Goal: Task Accomplishment & Management: Use online tool/utility

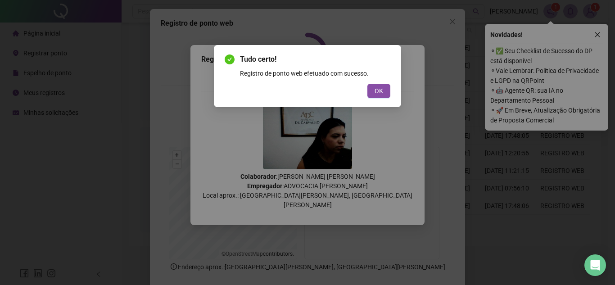
scroll to position [47, 0]
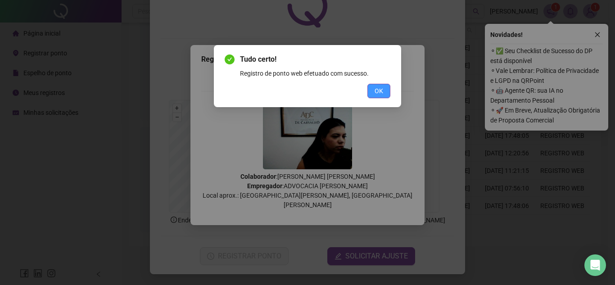
click at [379, 86] on span "OK" at bounding box center [379, 91] width 9 height 10
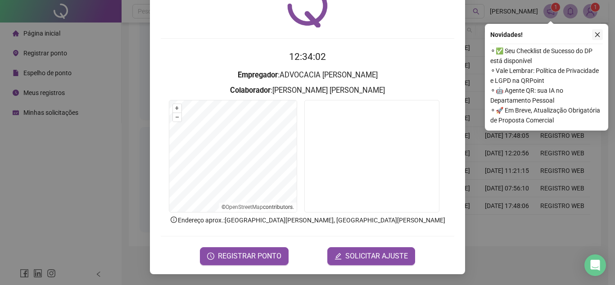
click at [600, 36] on icon "close" at bounding box center [597, 35] width 6 height 6
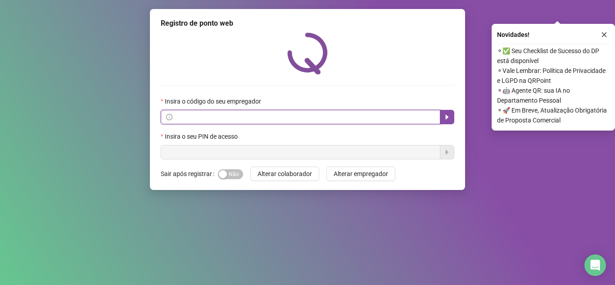
click at [297, 112] on input "text" at bounding box center [304, 117] width 261 height 10
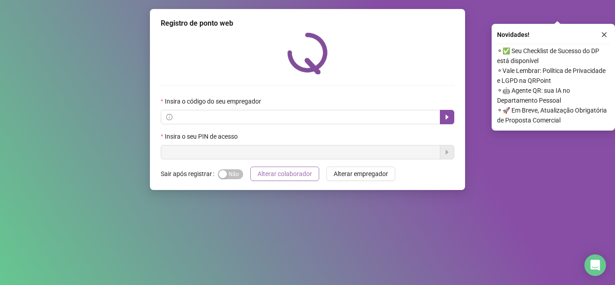
click at [286, 173] on span "Alterar colaborador" at bounding box center [285, 174] width 54 height 10
click at [399, 67] on div at bounding box center [308, 53] width 294 height 42
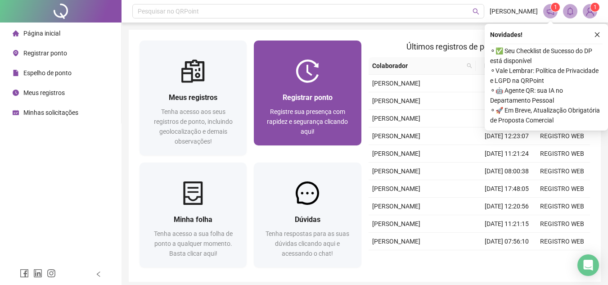
click at [311, 108] on span "Registre sua presença com rapidez e segurança clicando aqui!" at bounding box center [307, 121] width 81 height 27
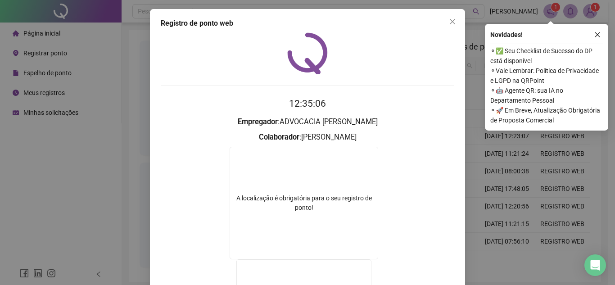
drag, startPoint x: 445, startPoint y: 23, endPoint x: 346, endPoint y: 76, distance: 112.6
click at [445, 23] on span "Close" at bounding box center [452, 21] width 14 height 7
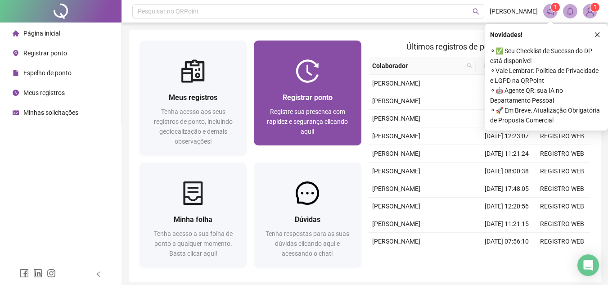
click at [296, 82] on img at bounding box center [307, 70] width 23 height 23
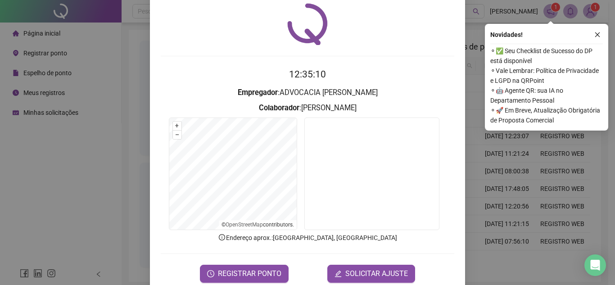
scroll to position [45, 0]
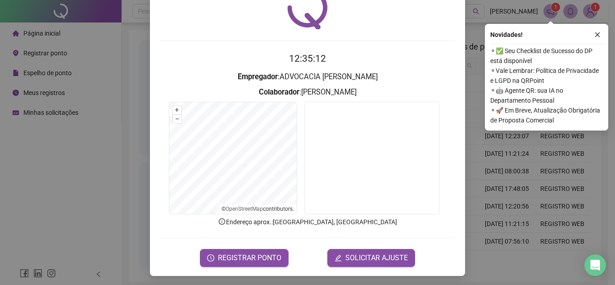
click at [273, 245] on form "12:35:12 Empregador : ADVOCACIA DE [PERSON_NAME] : [PERSON_NAME] + – ⇧ › © Open…" at bounding box center [308, 158] width 294 height 215
click at [280, 252] on button "REGISTRAR PONTO" at bounding box center [244, 258] width 89 height 18
